Goal: Check status

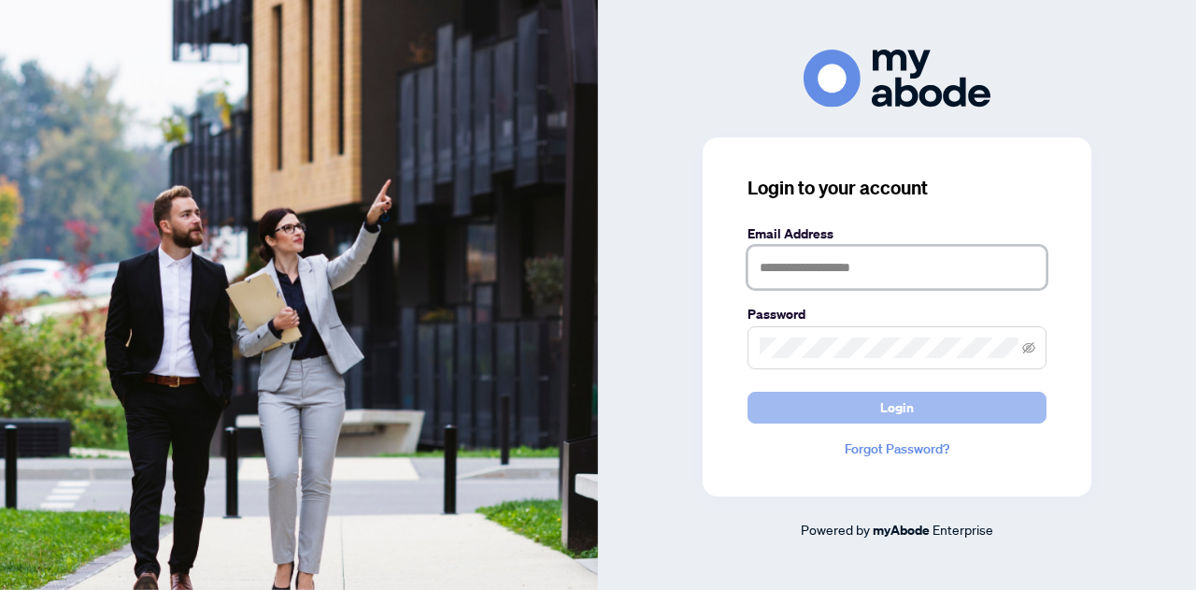
type input "**********"
click at [899, 403] on span "Login" at bounding box center [897, 408] width 34 height 30
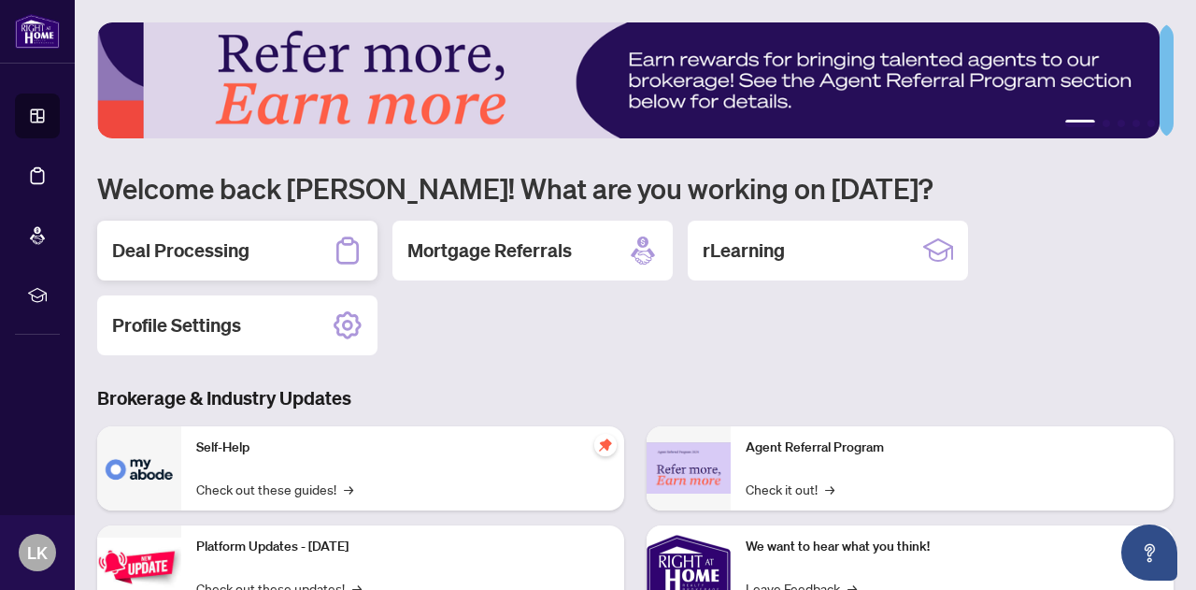
click at [224, 246] on h2 "Deal Processing" at bounding box center [180, 250] width 137 height 26
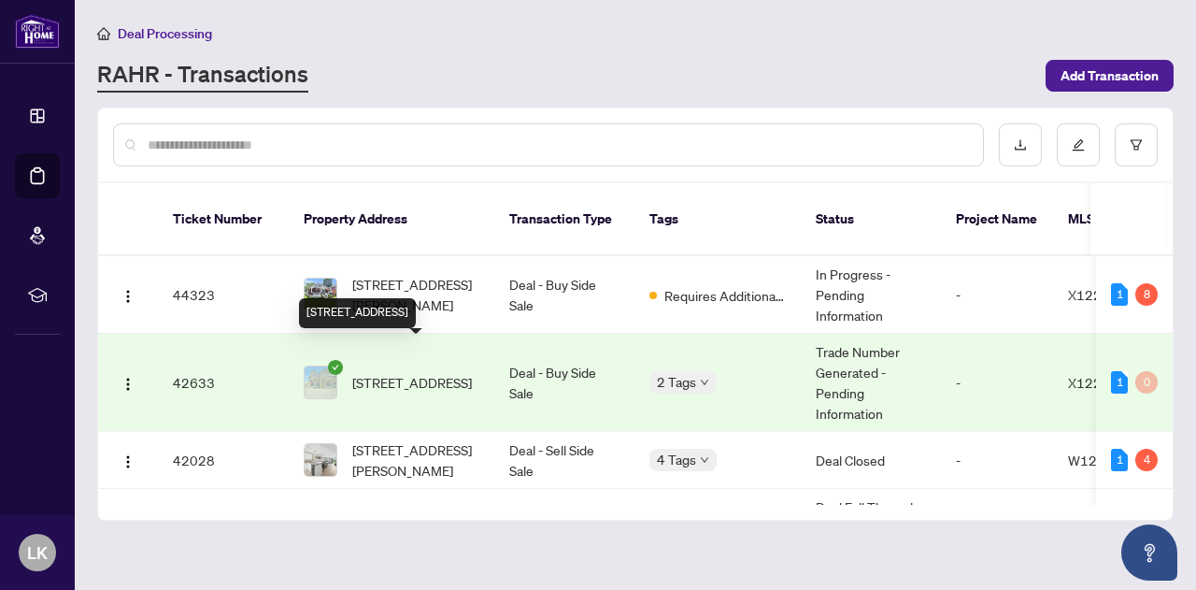
click at [374, 372] on span "[STREET_ADDRESS]" at bounding box center [412, 382] width 120 height 21
